Goal: Information Seeking & Learning: Learn about a topic

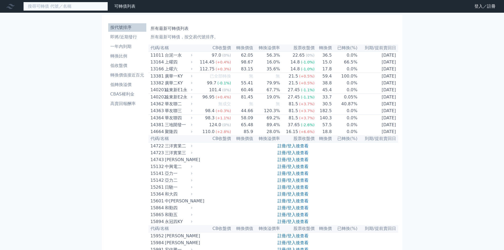
click at [67, 9] on input at bounding box center [65, 6] width 85 height 9
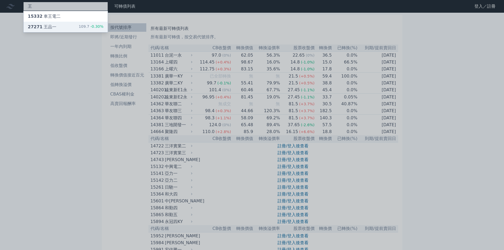
type input "王"
click at [71, 28] on div "27271 王品一 109.7 -0.30%" at bounding box center [66, 27] width 84 height 11
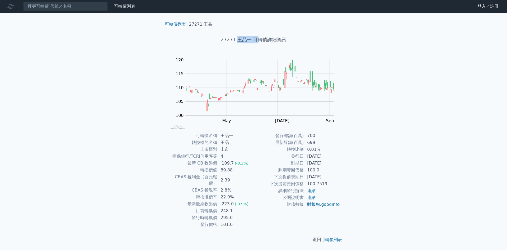
drag, startPoint x: 238, startPoint y: 39, endPoint x: 255, endPoint y: 36, distance: 17.9
click at [255, 36] on h1 "27271 王品一 可轉債詳細資訊" at bounding box center [254, 39] width 186 height 7
click at [312, 148] on td "0.01%" at bounding box center [322, 149] width 36 height 7
drag, startPoint x: 311, startPoint y: 148, endPoint x: 334, endPoint y: 148, distance: 23.3
click at [334, 148] on td "0.01%" at bounding box center [322, 149] width 36 height 7
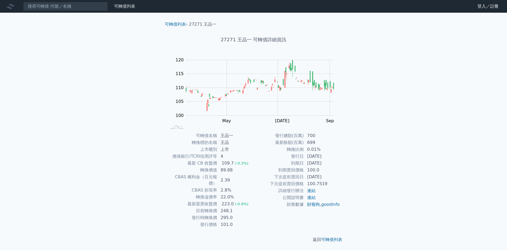
click at [365, 162] on div "可轉債列表 財務數據 可轉債列表 財務數據 登入／註冊 登入／註冊 可轉債列表 › 27271 [PERSON_NAME] 27271 [PERSON_NAM…" at bounding box center [253, 125] width 507 height 251
drag, startPoint x: 221, startPoint y: 204, endPoint x: 246, endPoint y: 216, distance: 27.2
click at [235, 214] on tbody "可轉債名稱 [PERSON_NAME] 轉換標的名稱 [PERSON_NAME] 上市櫃別 上市 擔保銀行/TCRI信用評等 4 最新 CB 收盤價 109.…" at bounding box center [210, 180] width 87 height 96
click at [246, 221] on td "101.0" at bounding box center [236, 224] width 36 height 7
click at [58, 9] on input at bounding box center [65, 6] width 85 height 9
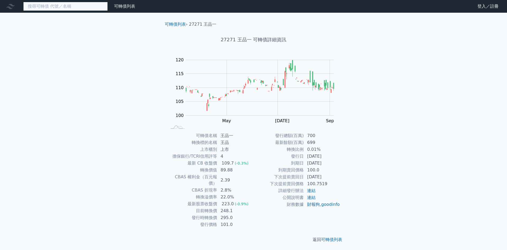
click at [93, 7] on input at bounding box center [65, 6] width 85 height 9
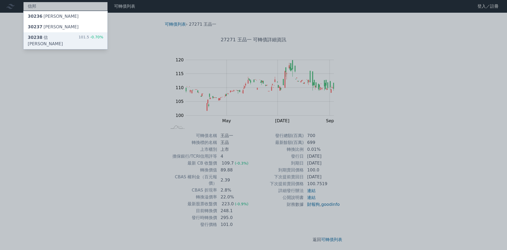
type input "信邦"
click at [82, 38] on div "101.5 -0.70%" at bounding box center [90, 40] width 25 height 13
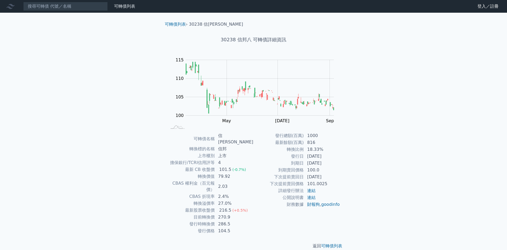
drag, startPoint x: 314, startPoint y: 145, endPoint x: 355, endPoint y: 147, distance: 41.3
click at [352, 147] on div "可轉債列表 › 30238 信[PERSON_NAME] 30238 信邦八 可轉債詳細資訊 Zoom Out 100 90 95 100 105 110 1…" at bounding box center [253, 135] width 203 height 245
click at [355, 147] on div "可轉債列表 財務數據 可轉債列表 財務數據 登入／註冊 登入／註冊 可轉債列表 › 30238 信邦八 30238 信邦八 可轉債詳細資訊 Zoom Out …" at bounding box center [253, 128] width 507 height 257
click at [357, 158] on div "可轉債列表 財務數據 可轉債列表 財務數據 登入／註冊 登入／註冊 可轉債列表 › 30238 信邦八 30238 信邦八 可轉債詳細資訊 Zoom Out …" at bounding box center [253, 128] width 507 height 257
